Goal: Information Seeking & Learning: Learn about a topic

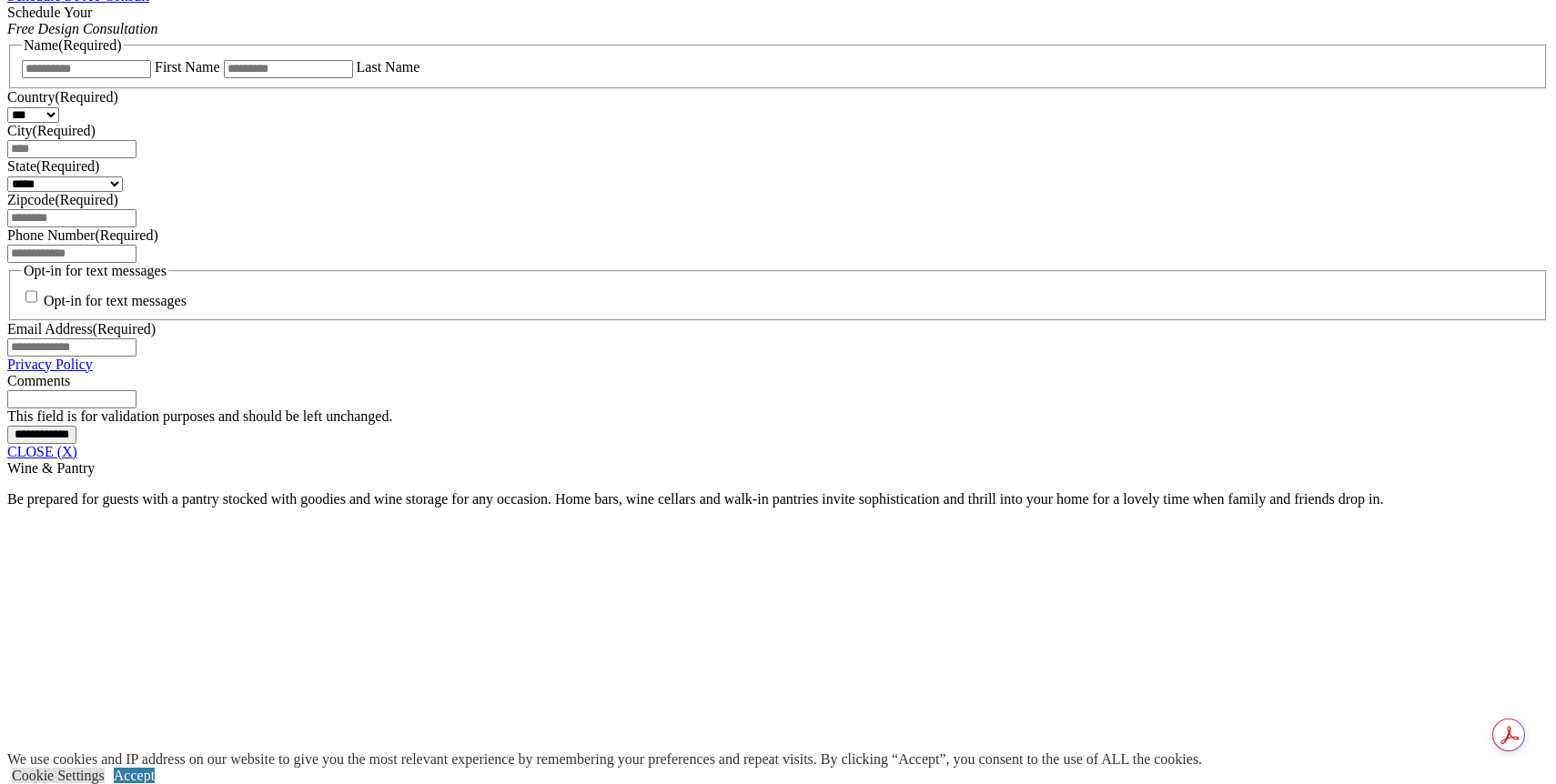
scroll to position [1273, 0]
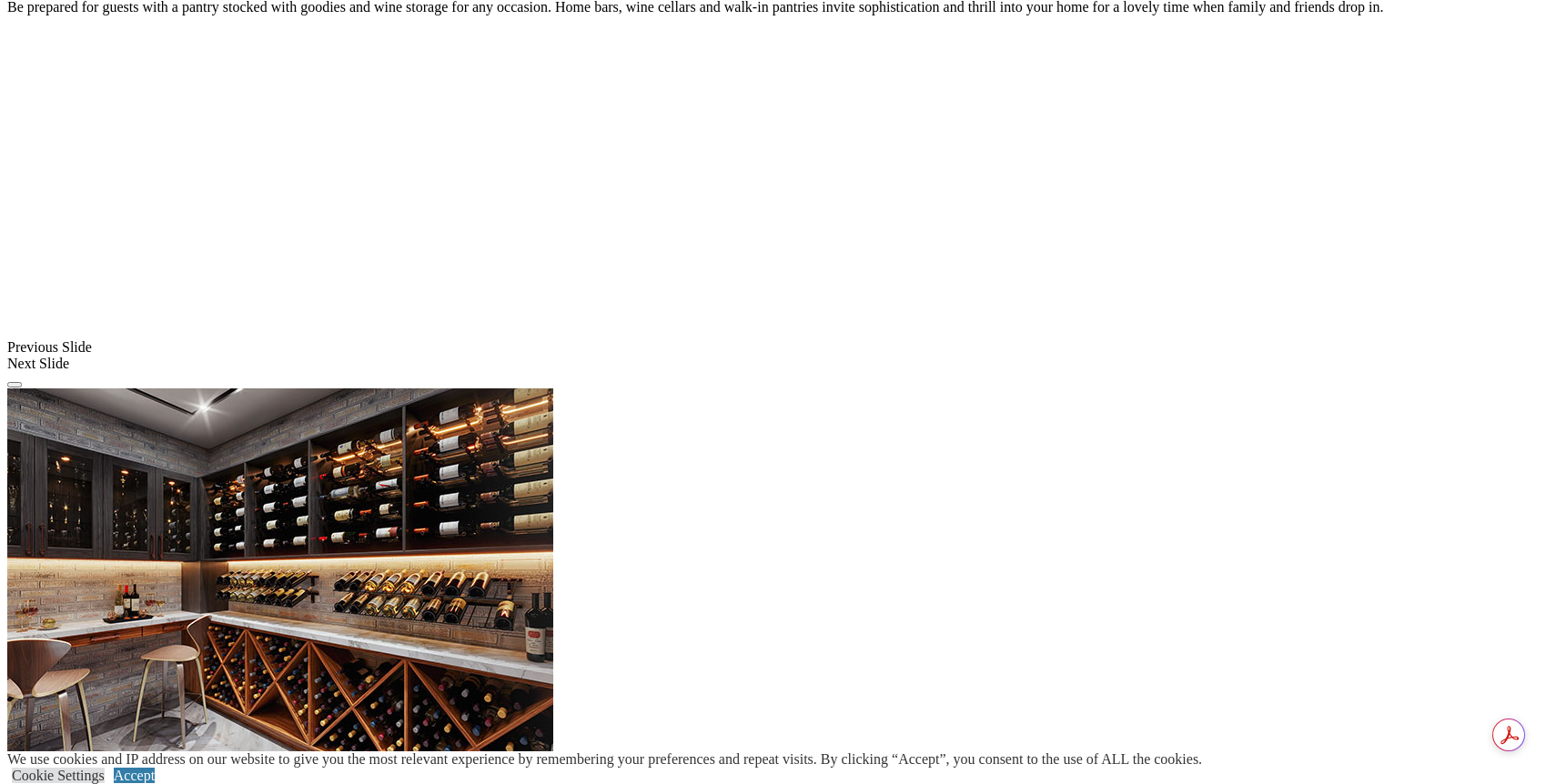
scroll to position [1728, 0]
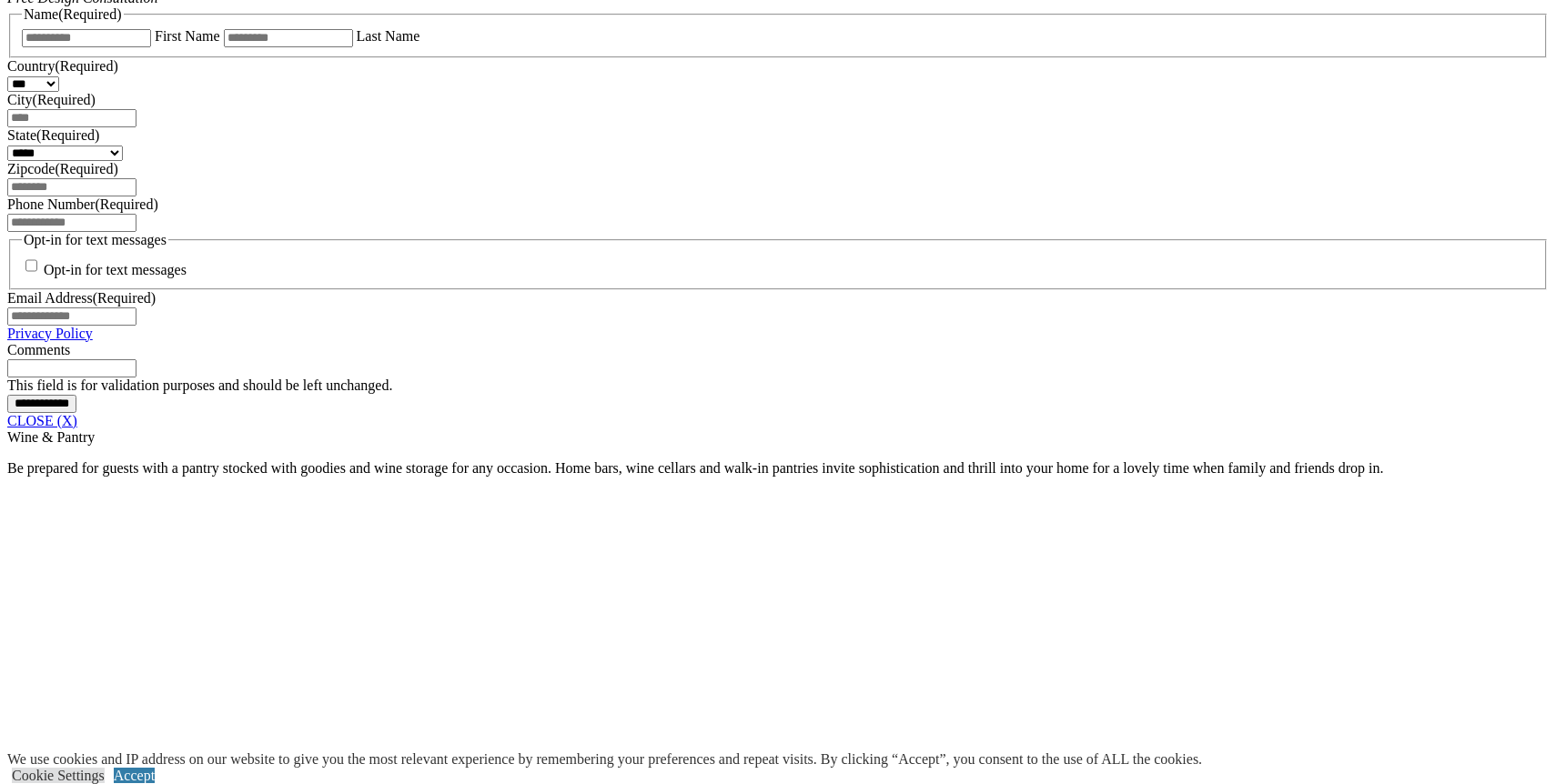
scroll to position [1099, 0]
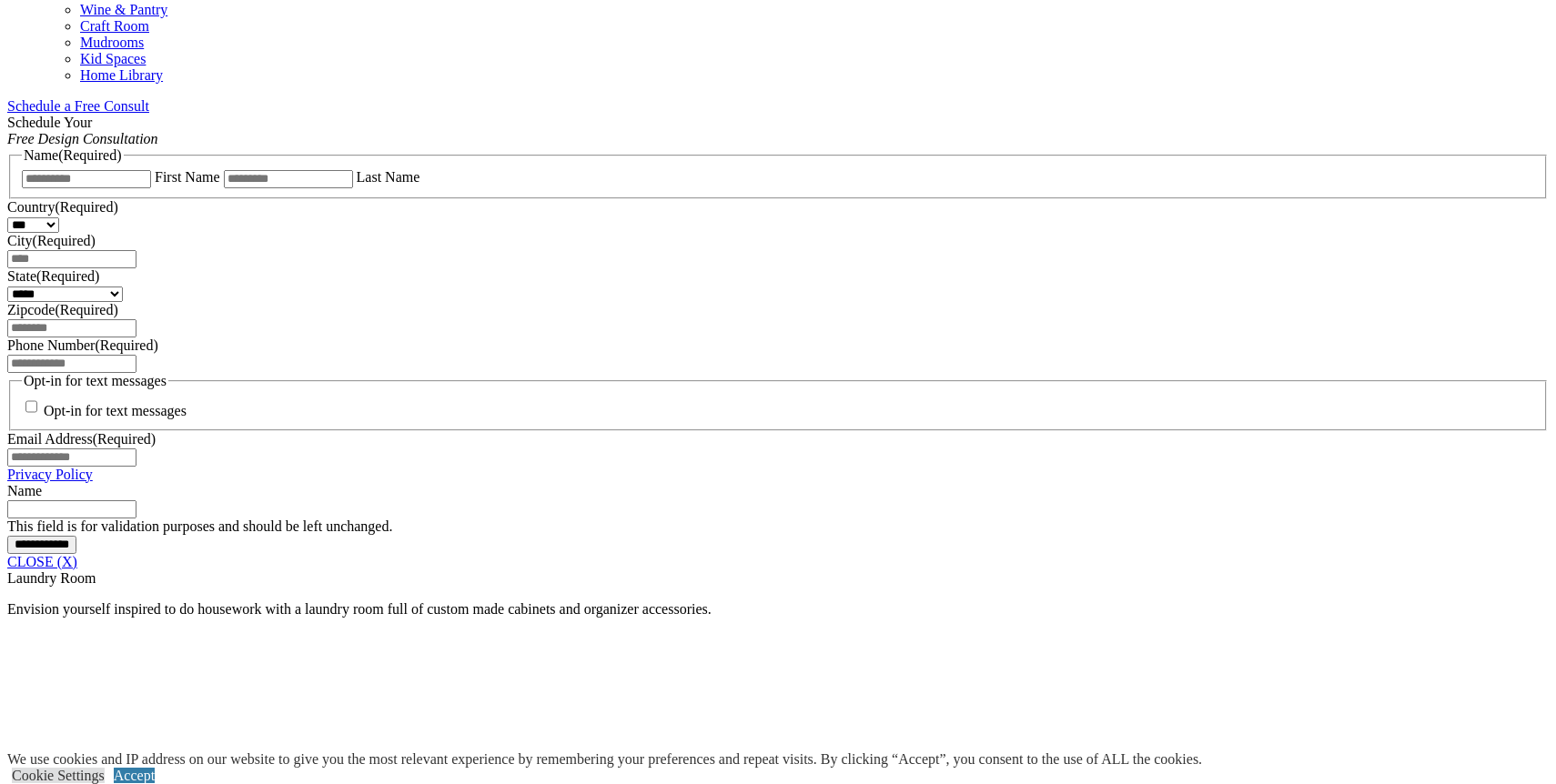
scroll to position [1182, 0]
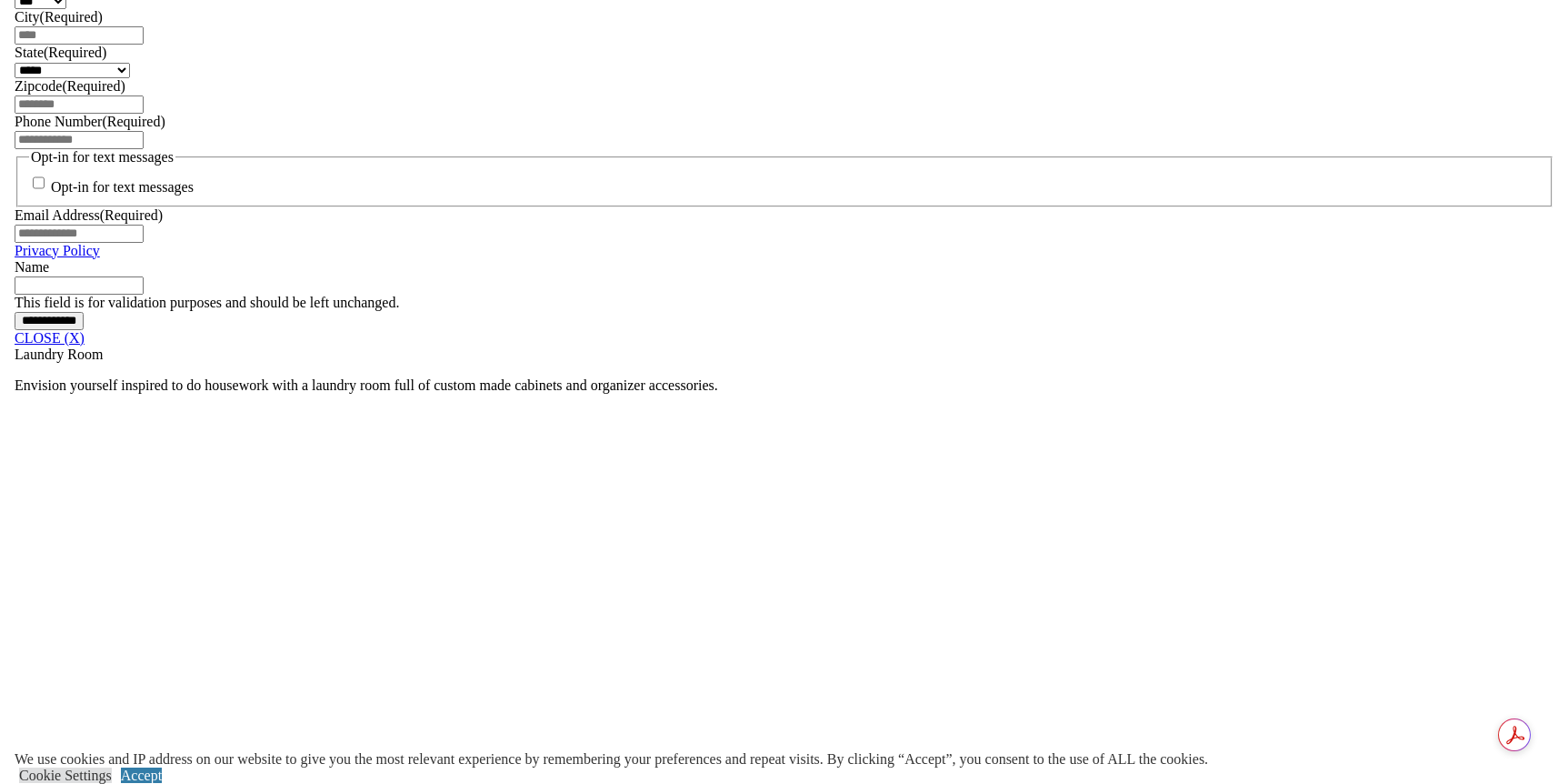
scroll to position [1273, 0]
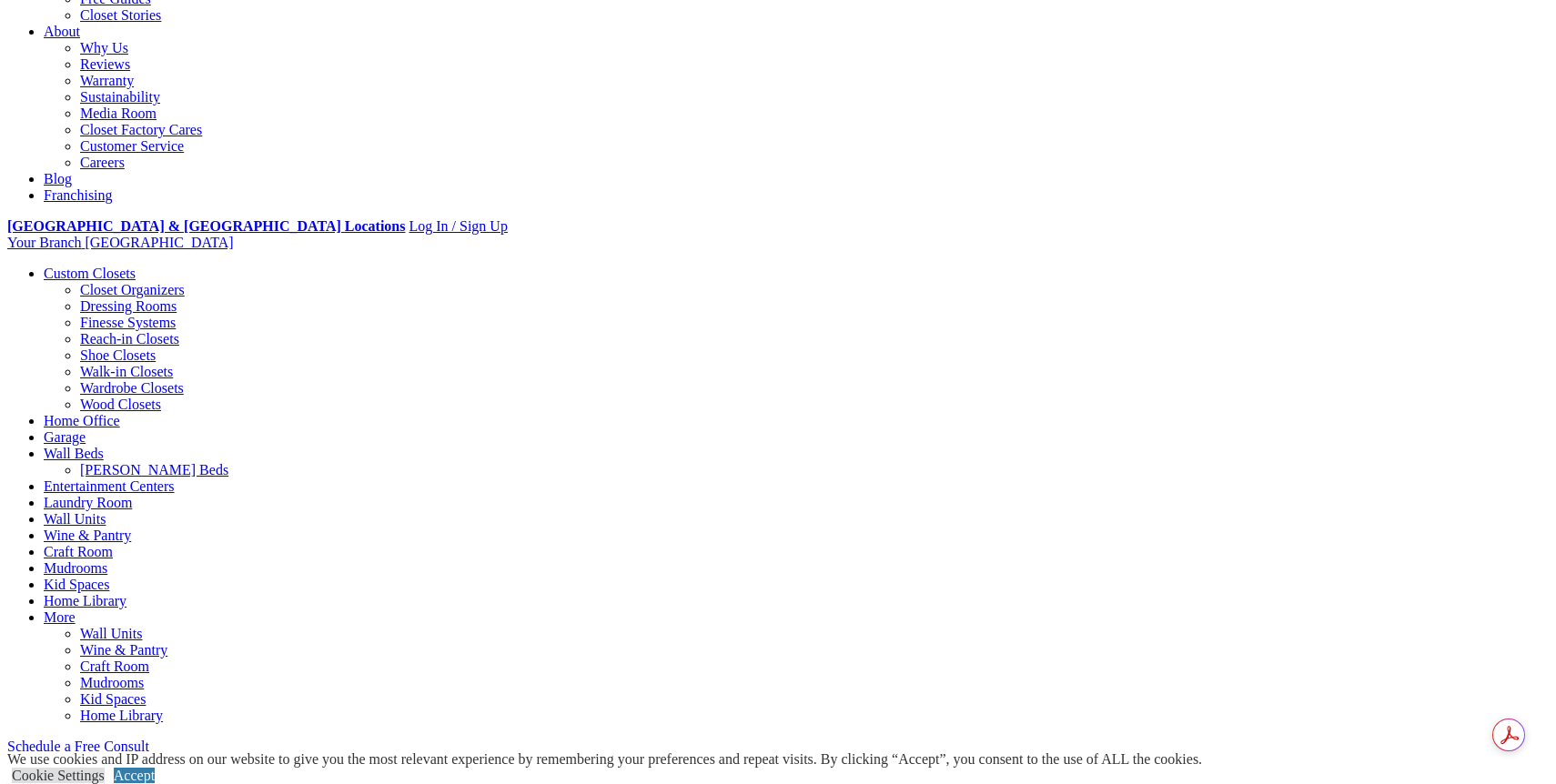
scroll to position [0, 0]
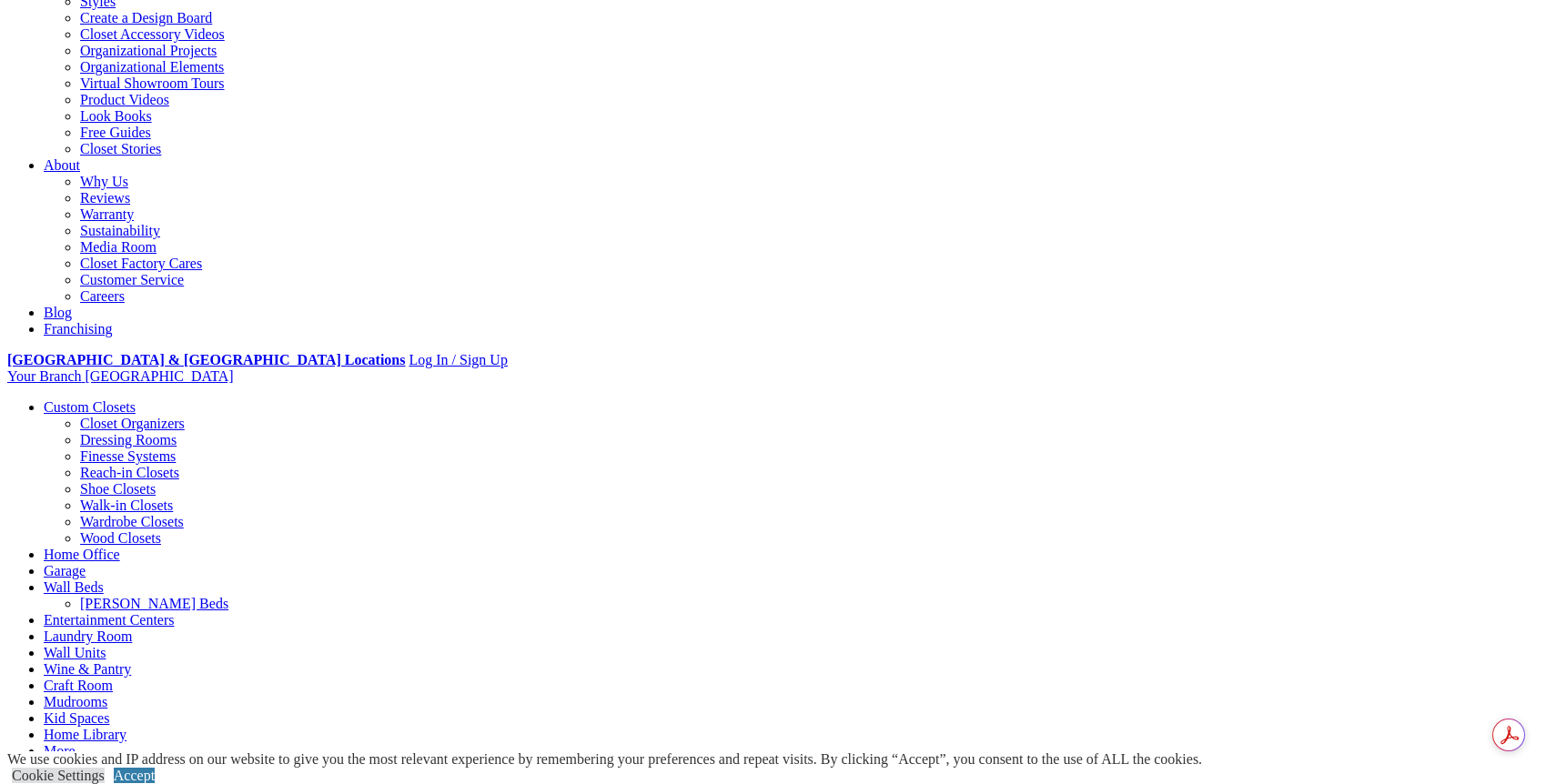
scroll to position [455, 0]
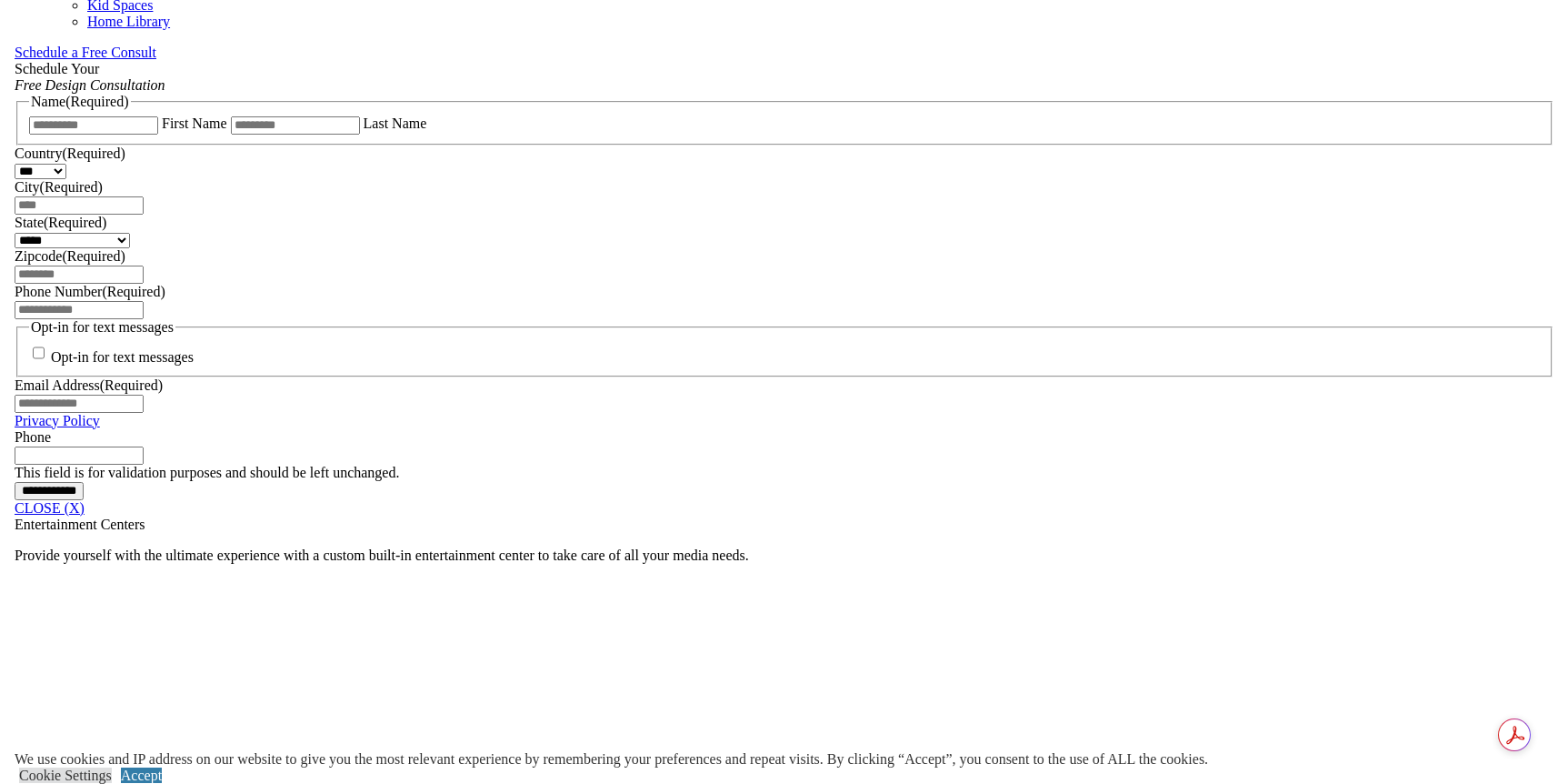
scroll to position [1191, 0]
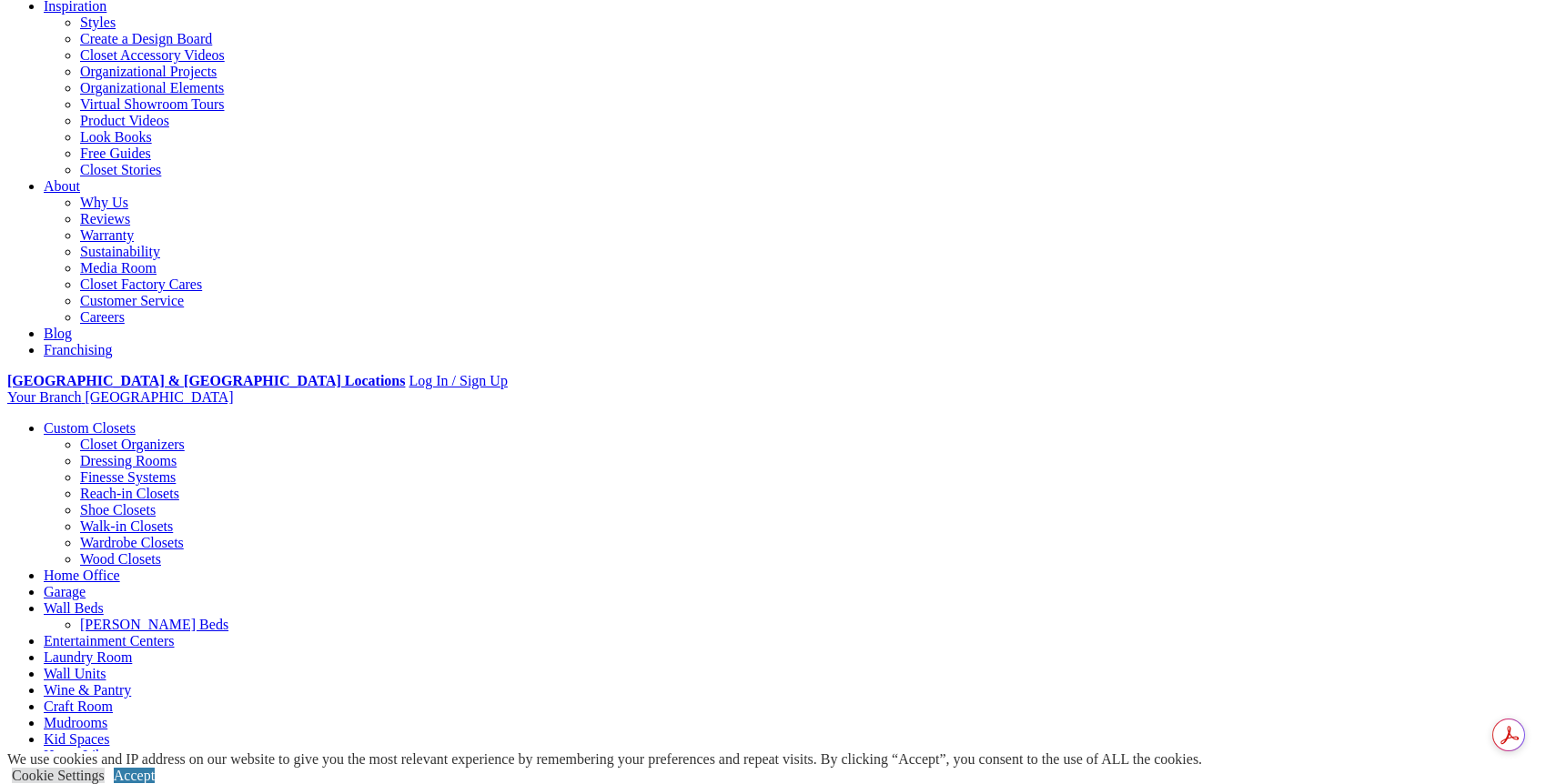
scroll to position [115, 0]
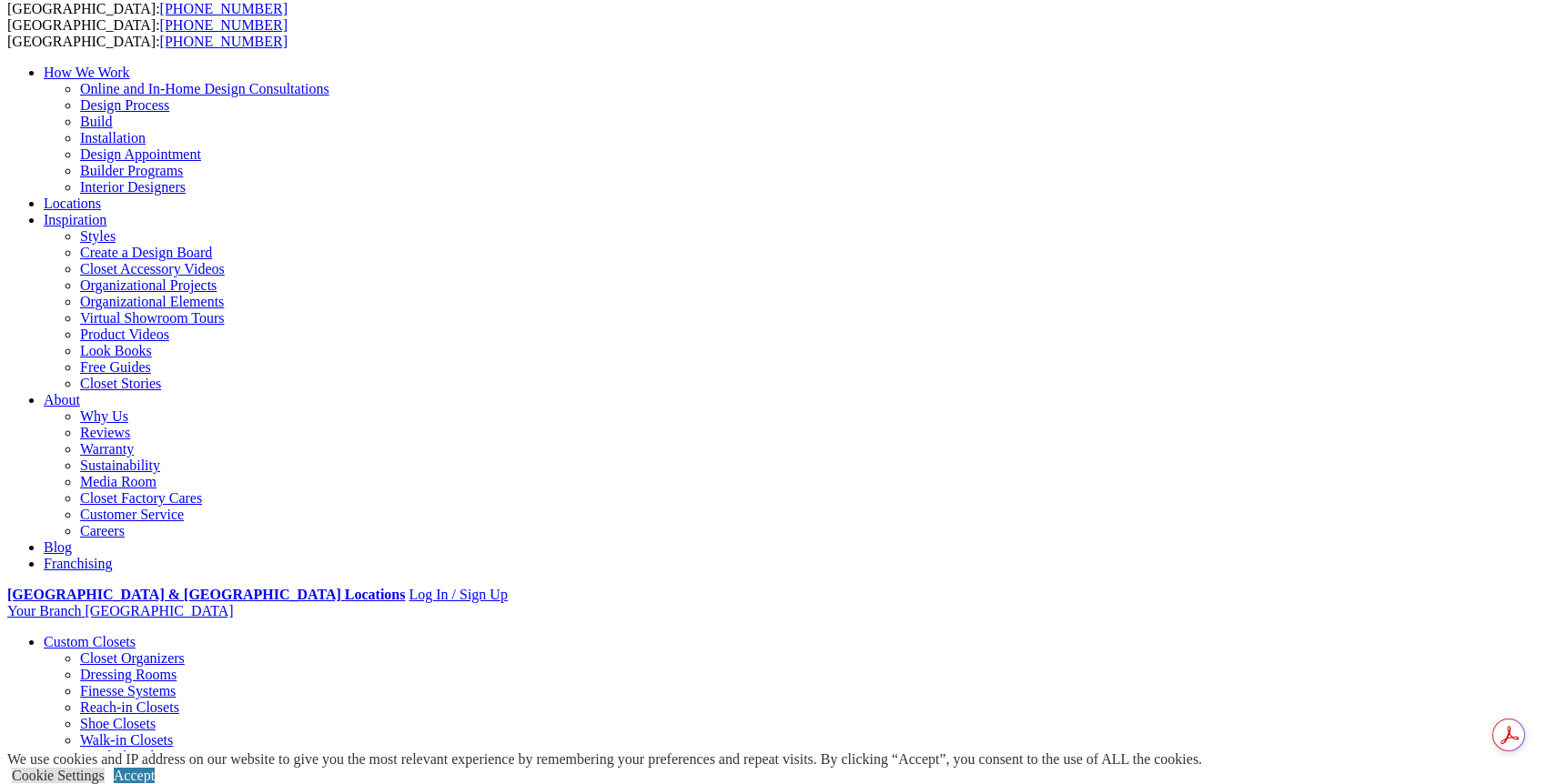
click at [136, 732] on link "Walk-in Closets" at bounding box center [126, 740] width 93 height 15
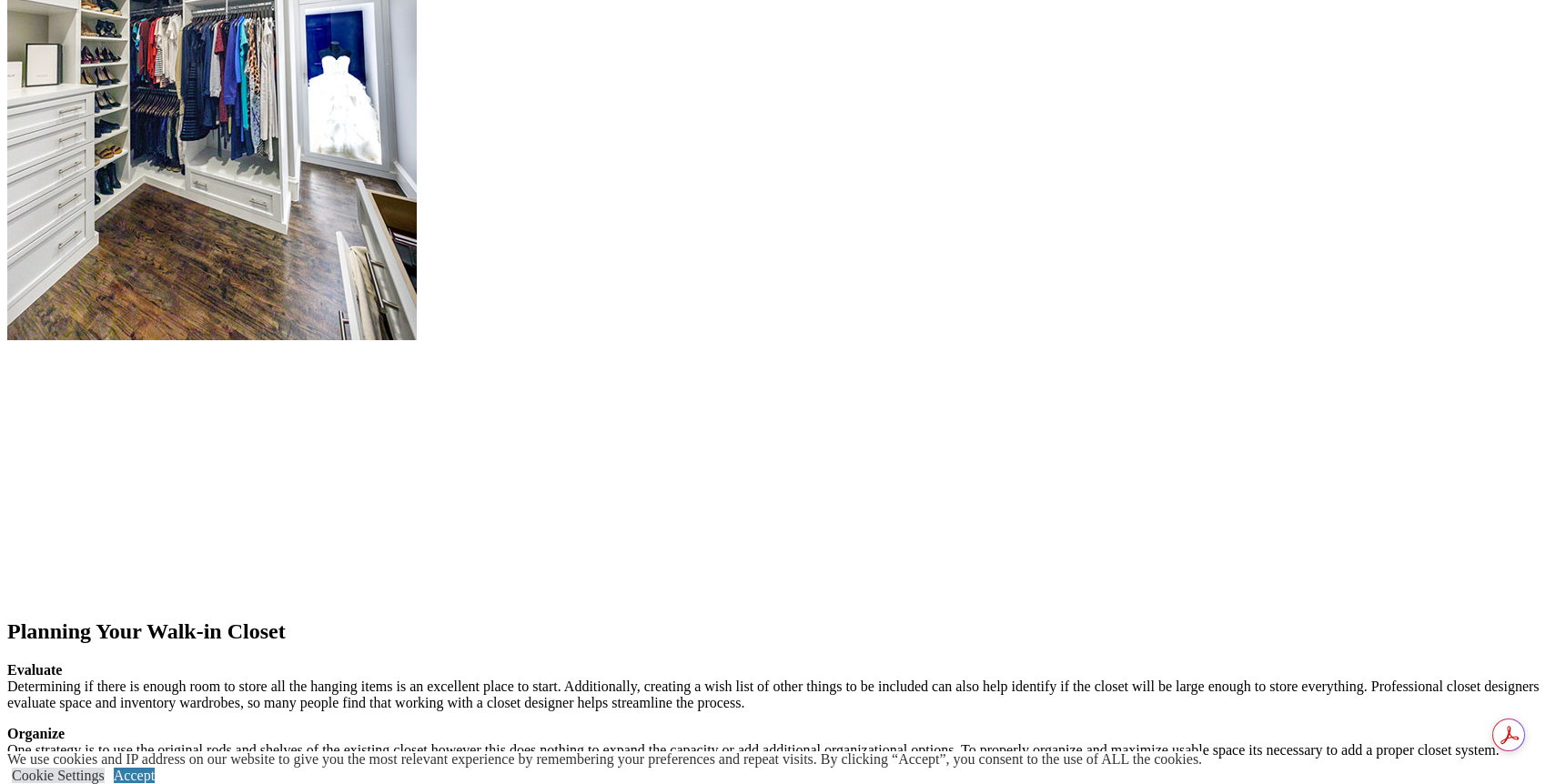
scroll to position [2547, 0]
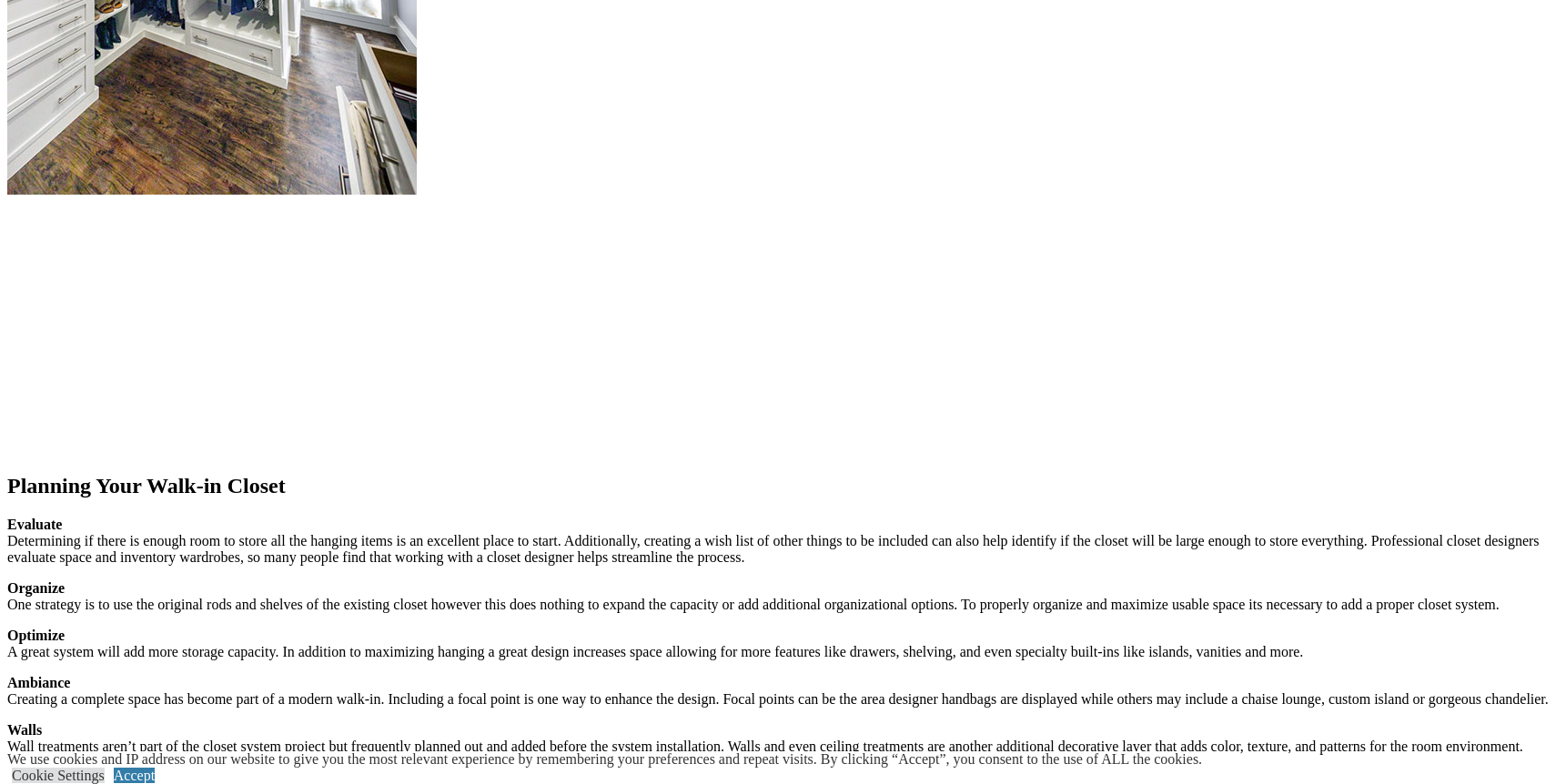
scroll to position [3093, 0]
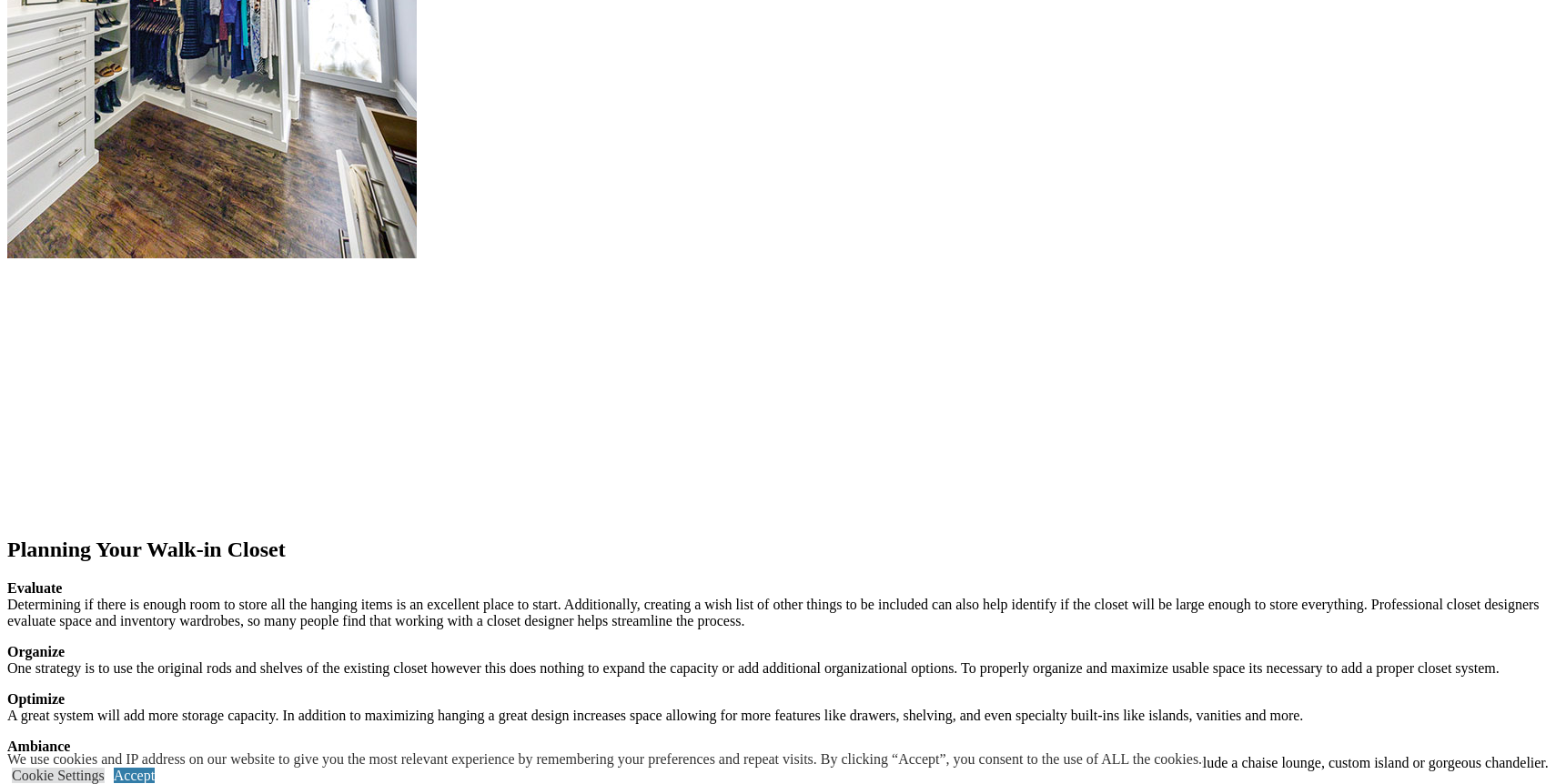
scroll to position [2638, 0]
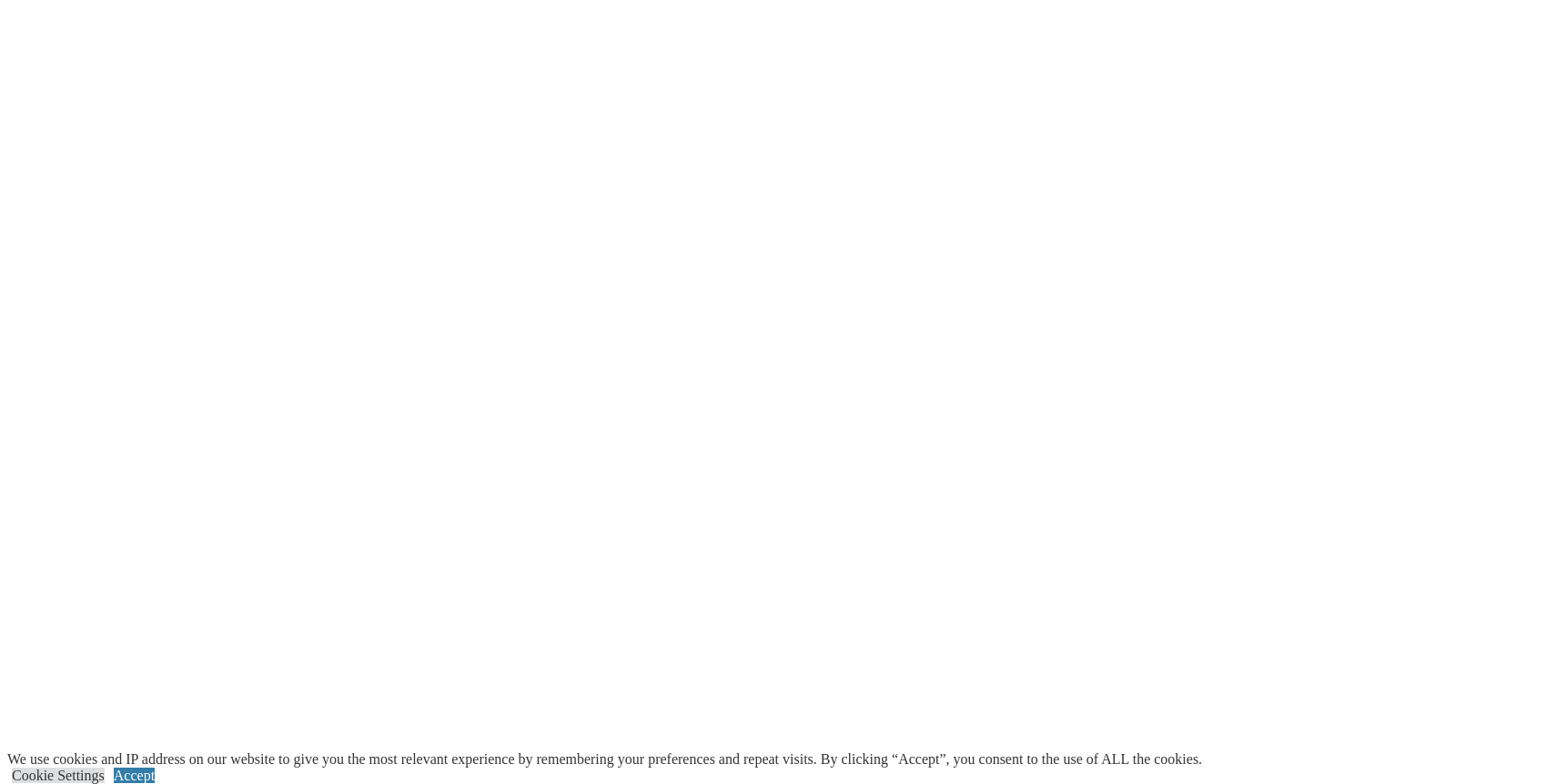
scroll to position [3821, 0]
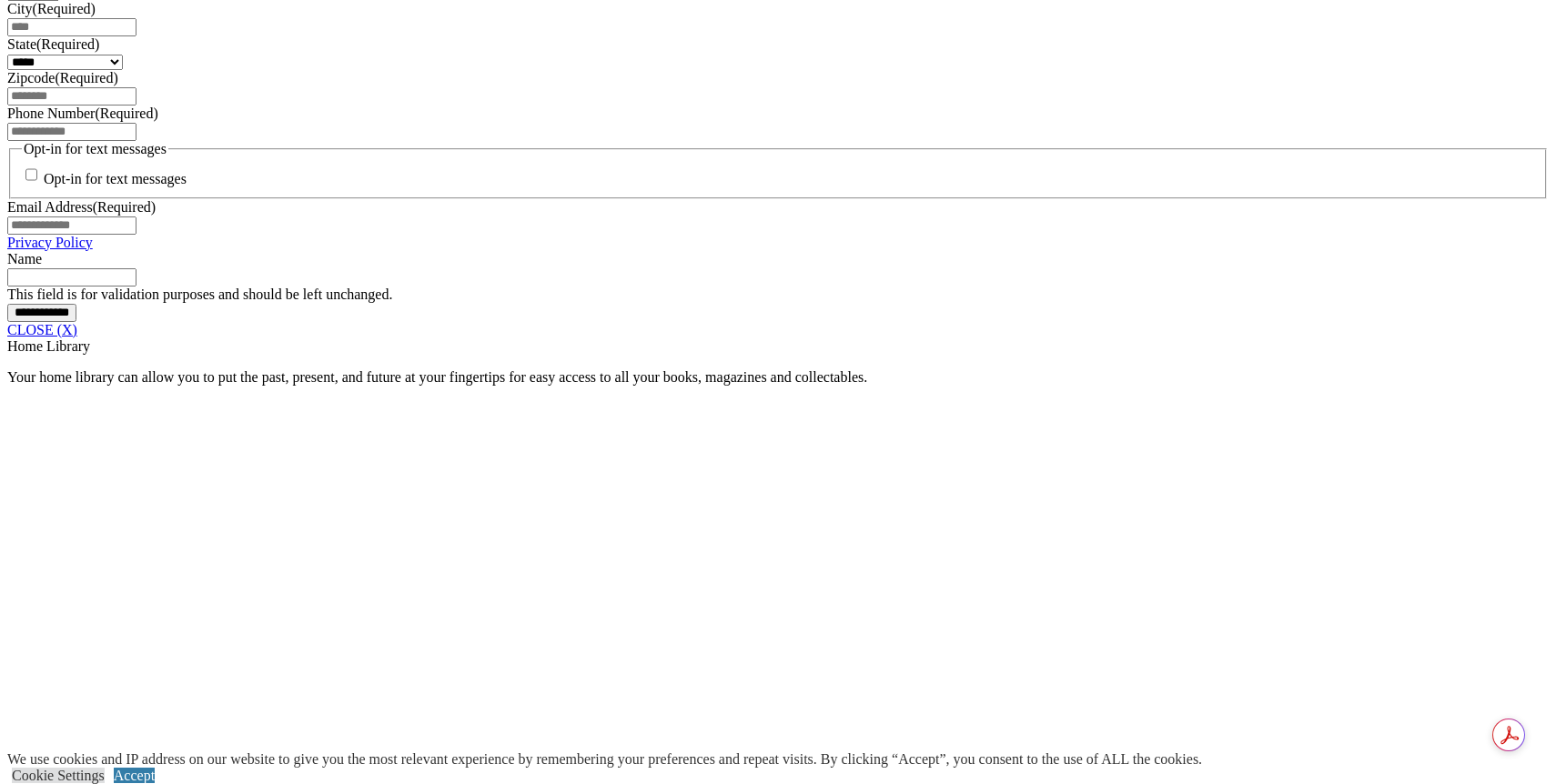
scroll to position [1365, 0]
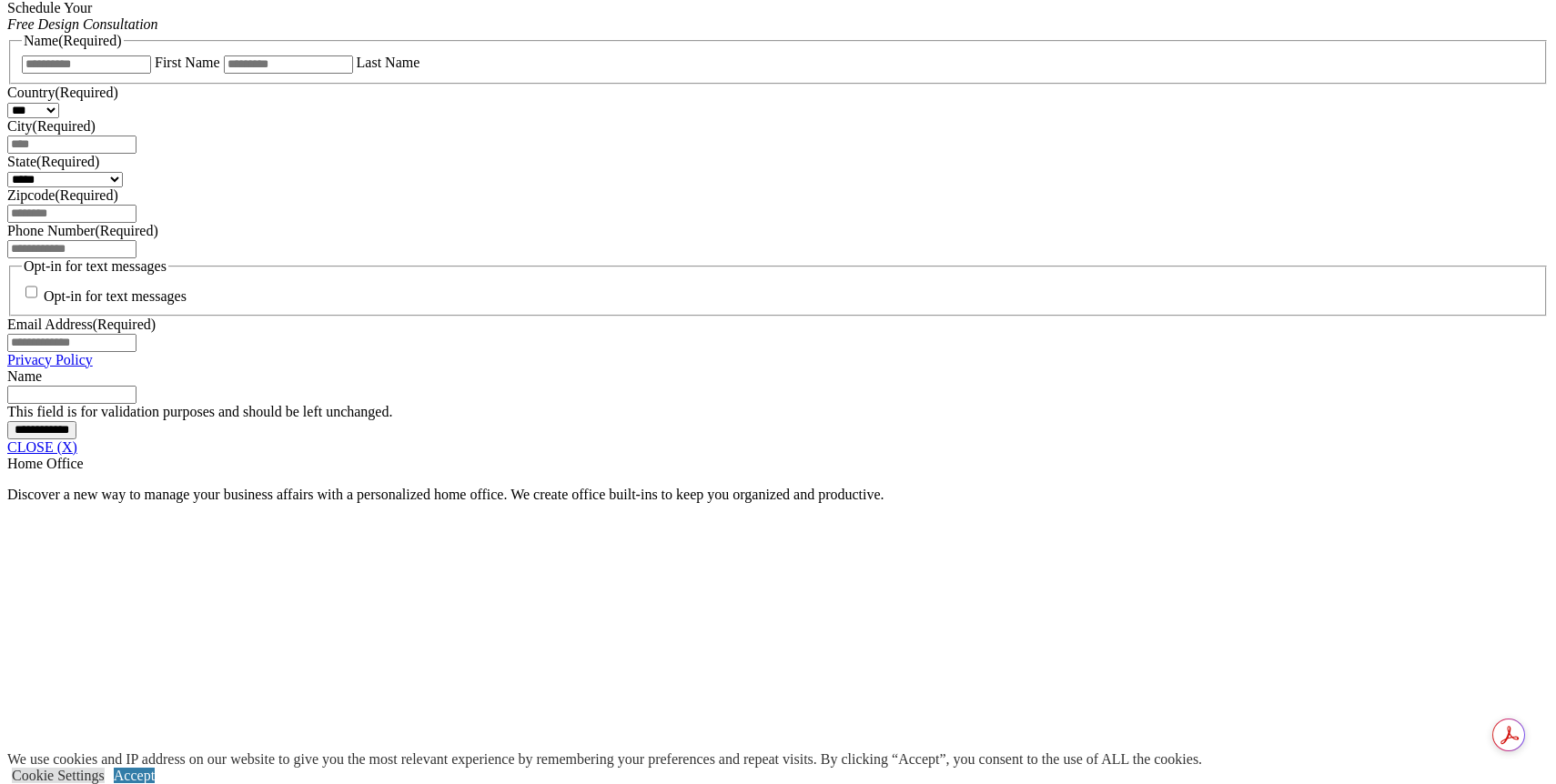
scroll to position [1273, 0]
